Goal: Task Accomplishment & Management: Manage account settings

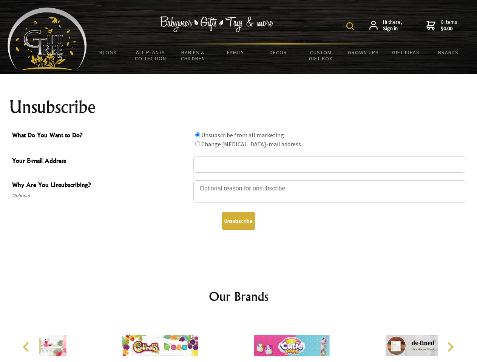
click at [351, 26] on img at bounding box center [350, 26] width 8 height 8
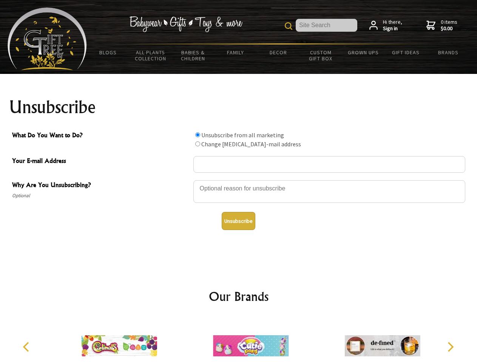
click at [239, 180] on div at bounding box center [329, 193] width 272 height 26
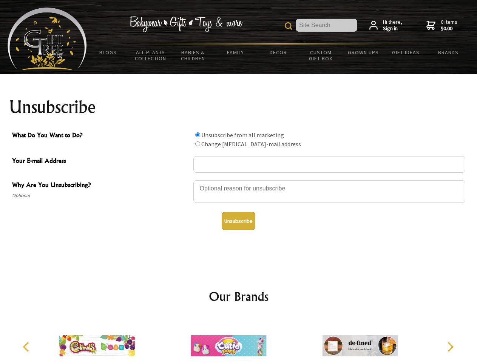
click at [197, 135] on input "What Do You Want to Do?" at bounding box center [197, 134] width 5 height 5
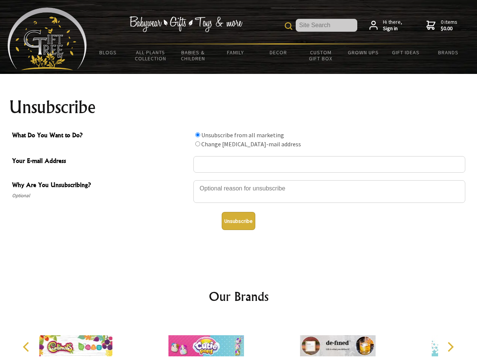
click at [197, 144] on input "What Do You Want to Do?" at bounding box center [197, 144] width 5 height 5
radio input "true"
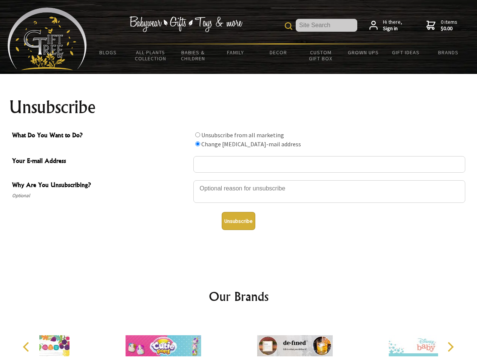
click at [238, 221] on button "Unsubscribe" at bounding box center [239, 221] width 34 height 18
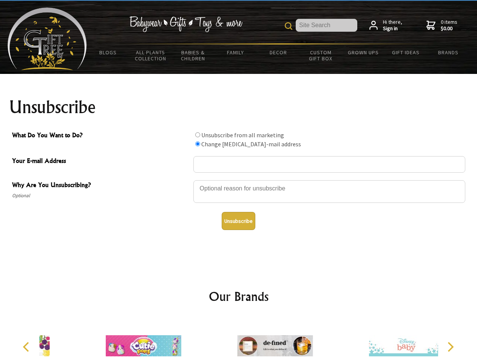
click at [239, 340] on img at bounding box center [274, 346] width 75 height 57
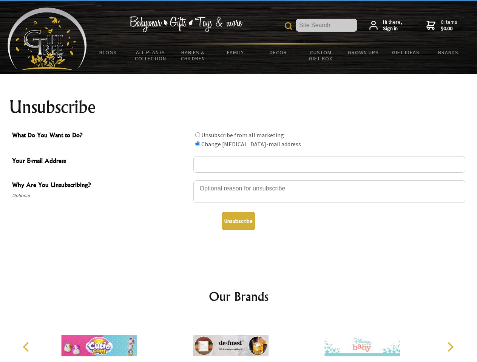
click at [27, 347] on icon "Previous" at bounding box center [27, 347] width 10 height 10
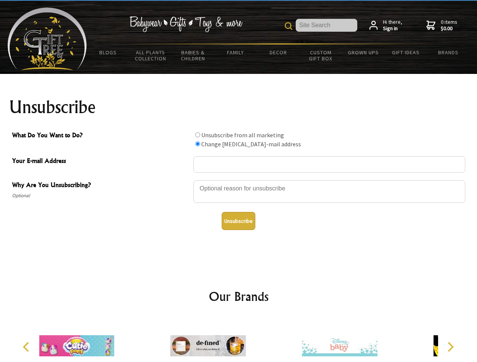
click at [450, 347] on icon "Next" at bounding box center [450, 347] width 10 height 10
